Goal: Task Accomplishment & Management: Manage account settings

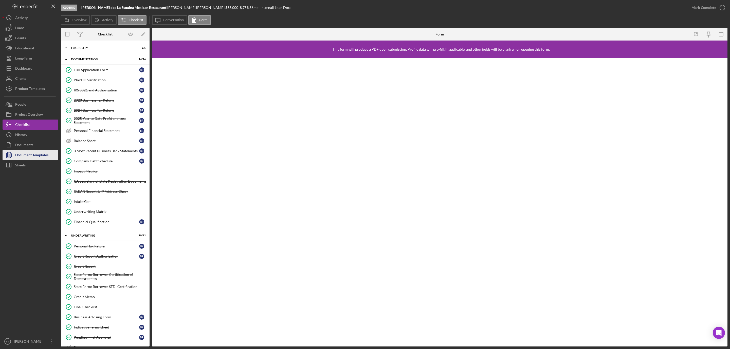
scroll to position [198, 0]
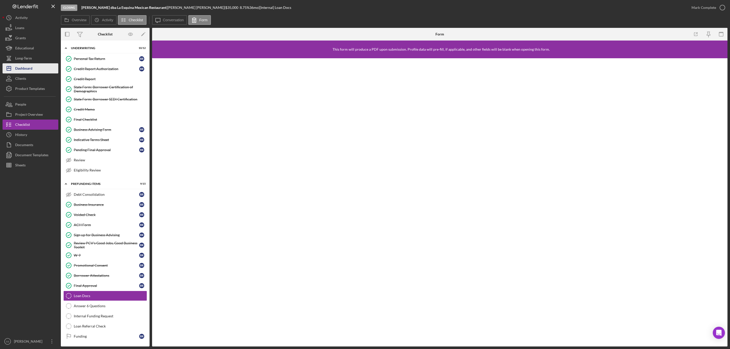
click at [25, 65] on div "Dashboard" at bounding box center [23, 68] width 17 height 11
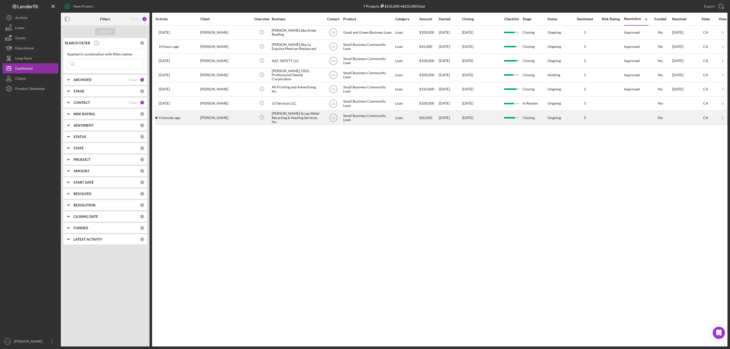
click at [205, 120] on div "[PERSON_NAME]" at bounding box center [225, 117] width 51 height 13
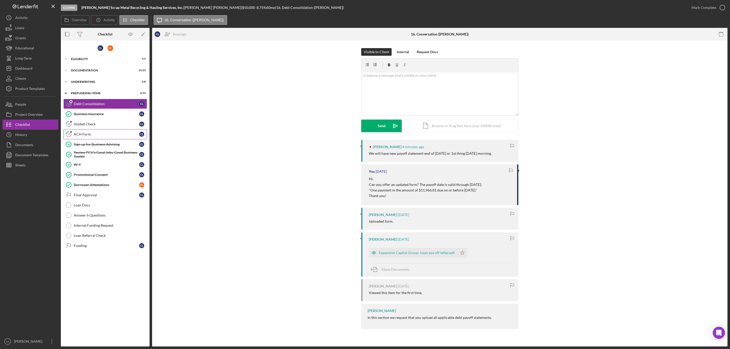
click at [89, 136] on div "ACH Form" at bounding box center [106, 134] width 65 height 4
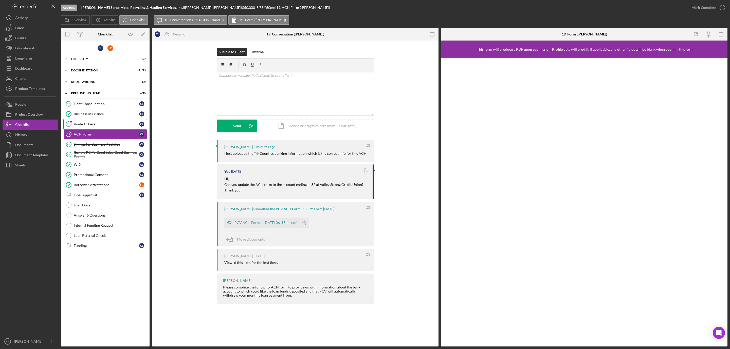
click at [107, 126] on div "Voided Check" at bounding box center [106, 124] width 65 height 4
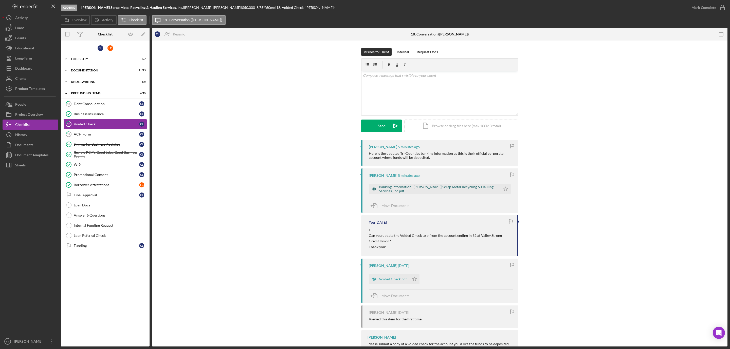
click at [418, 187] on div "Banking Information- [PERSON_NAME] Scrap Metal Recycling & Hauling Services, In…" at bounding box center [435, 189] width 132 height 10
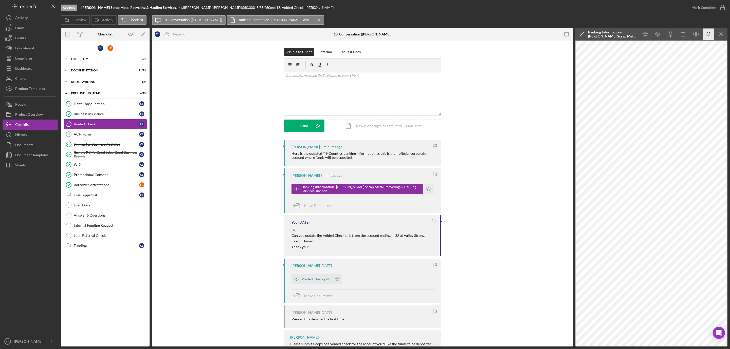
click at [711, 33] on polyline "button" at bounding box center [709, 33] width 1 height 1
click at [89, 130] on link "19 ACH Form C L" at bounding box center [105, 134] width 84 height 10
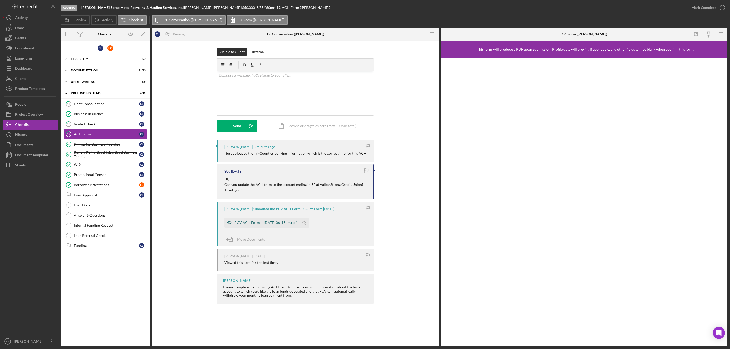
click at [272, 223] on div "PCV ACH Form -- [DATE] 06_13pm.pdf" at bounding box center [266, 223] width 62 height 4
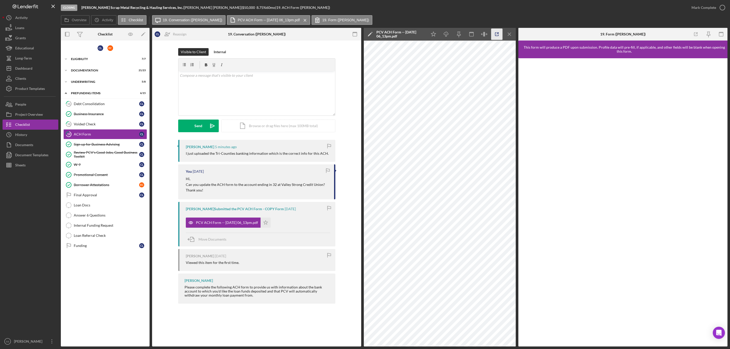
click at [496, 34] on icon "button" at bounding box center [496, 34] width 11 height 11
click at [431, 34] on icon "Icon/Star" at bounding box center [433, 34] width 11 height 11
click at [113, 122] on link "18 Voided Check C L" at bounding box center [105, 124] width 84 height 10
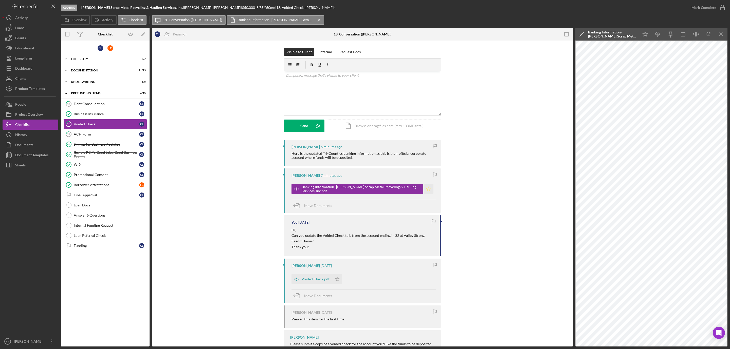
click at [426, 191] on icon "Icon/Star" at bounding box center [428, 189] width 10 height 10
drag, startPoint x: 721, startPoint y: 9, endPoint x: 716, endPoint y: 8, distance: 4.9
click at [721, 9] on icon "button" at bounding box center [722, 7] width 13 height 13
click at [89, 133] on div "ACH Form" at bounding box center [106, 134] width 65 height 4
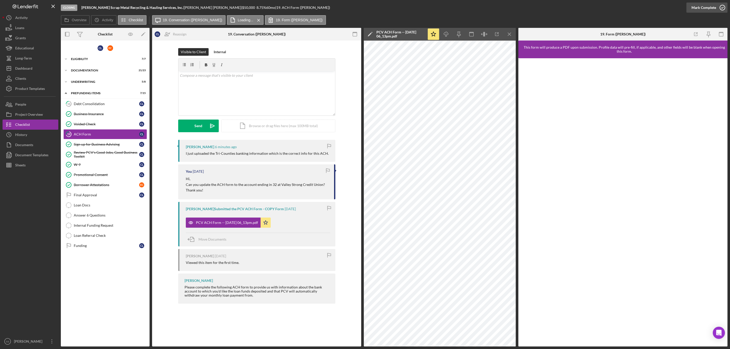
click at [723, 7] on icon "button" at bounding box center [722, 7] width 13 height 13
click at [94, 104] on div "Debt Consolidation" at bounding box center [106, 104] width 65 height 4
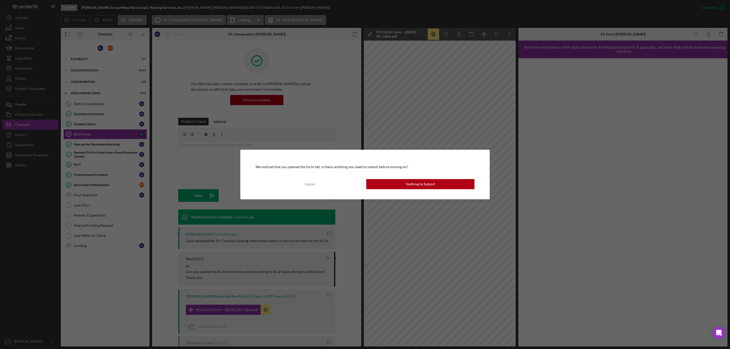
click at [419, 189] on div "Cancel Nothing to Submit" at bounding box center [365, 184] width 219 height 10
click at [437, 184] on button "Nothing to Submit" at bounding box center [420, 184] width 108 height 10
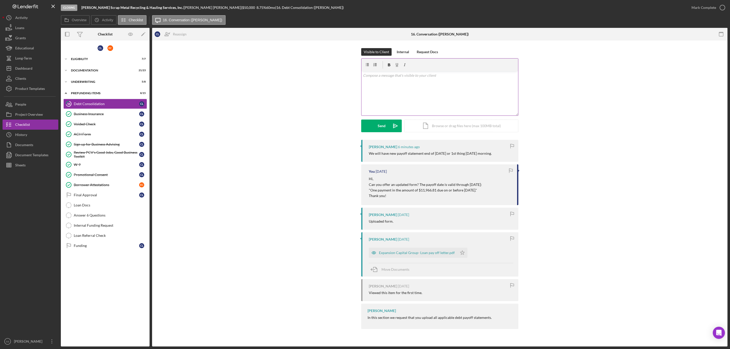
click at [402, 109] on div "v Color teal Color pink Remove color Add row above Add row below Add column bef…" at bounding box center [440, 93] width 157 height 44
click at [386, 126] on button "Send Icon/icon-invite-send" at bounding box center [381, 126] width 41 height 13
